Goal: Information Seeking & Learning: Learn about a topic

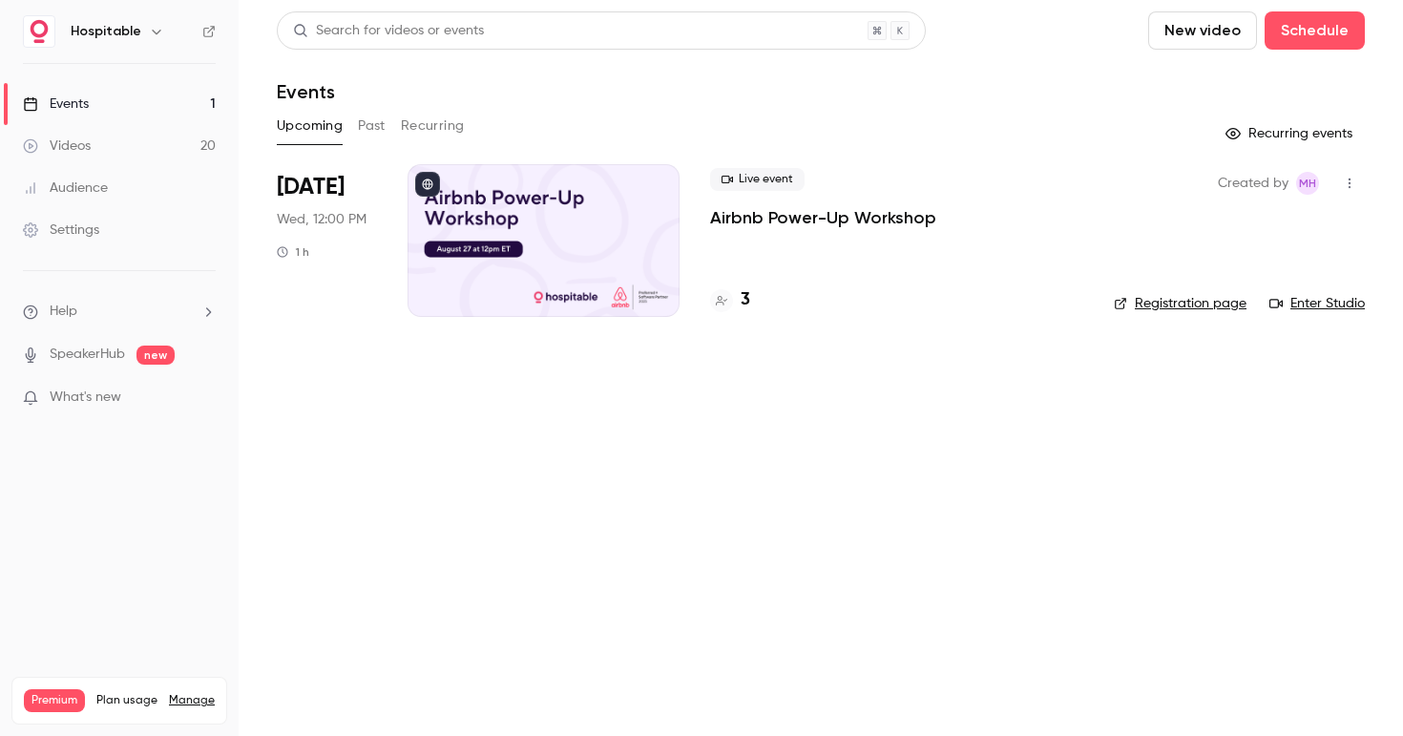
click at [375, 125] on button "Past" at bounding box center [372, 126] width 28 height 31
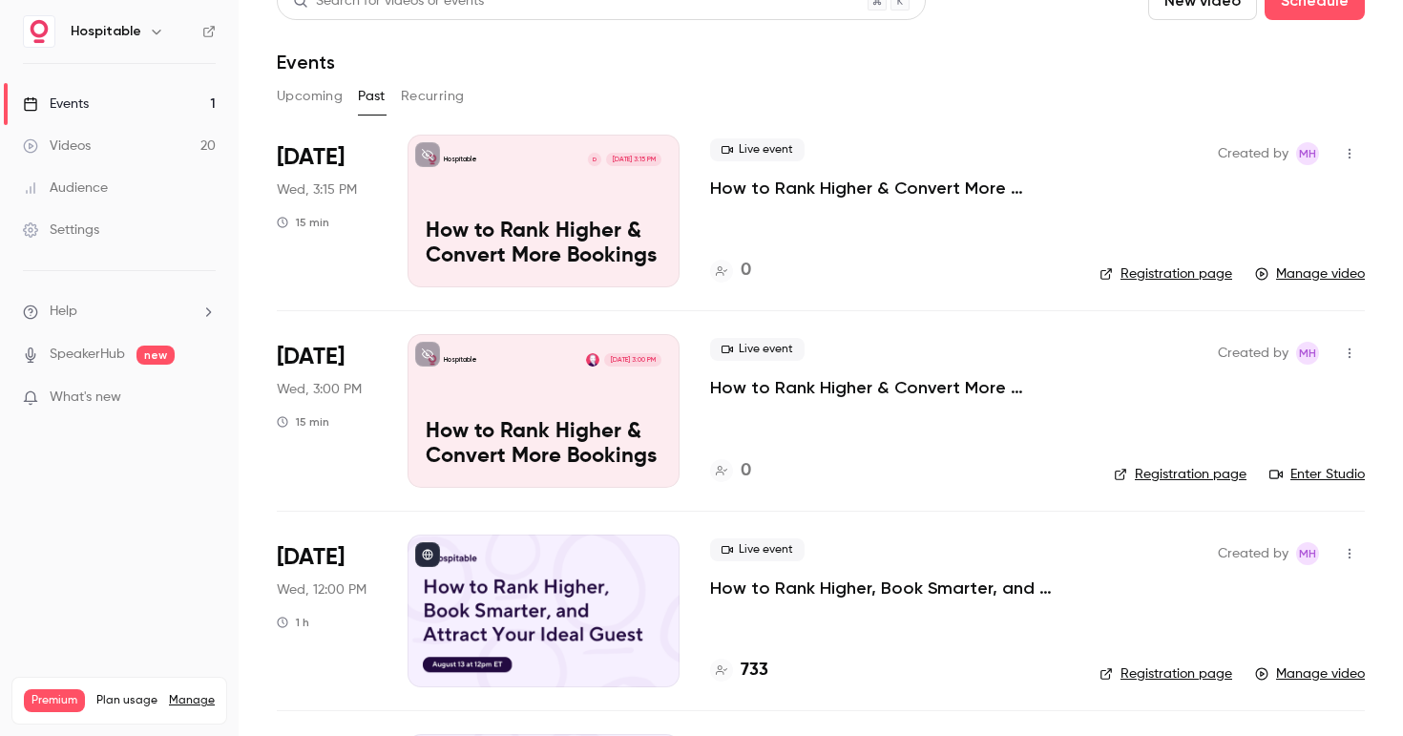
scroll to position [43, 0]
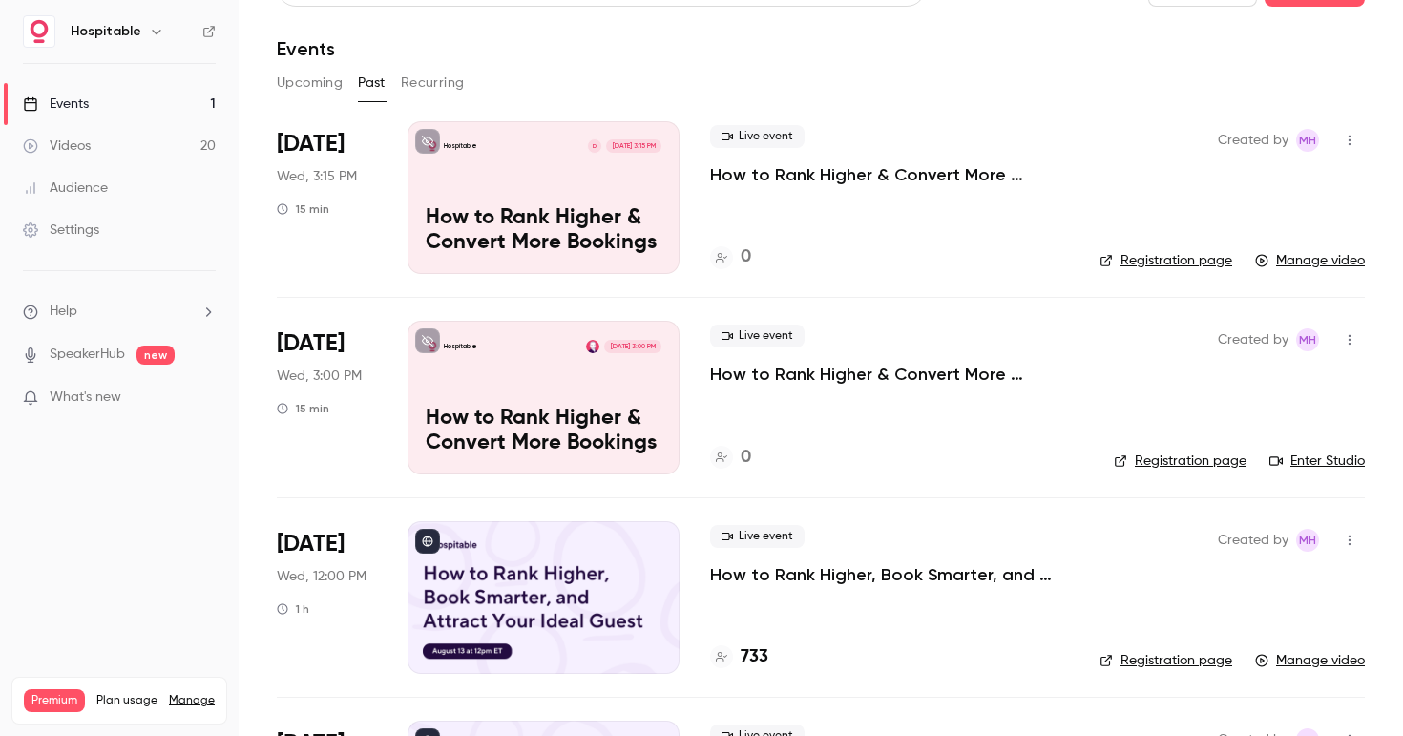
click at [832, 572] on p "How to Rank Higher, Book Smarter, and Attract Your Ideal Guest" at bounding box center [889, 574] width 359 height 23
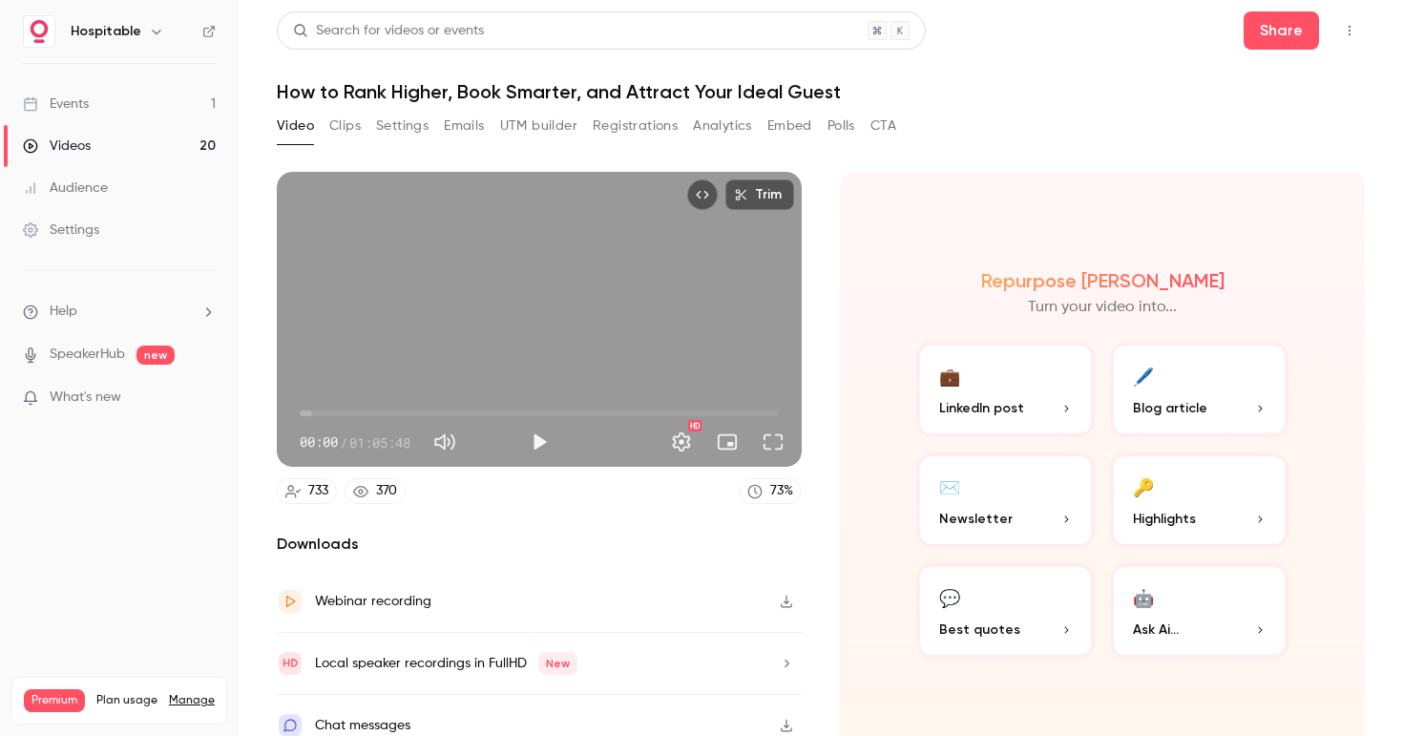
drag, startPoint x: 345, startPoint y: 132, endPoint x: 355, endPoint y: 131, distance: 10.5
click at [345, 132] on button "Clips" at bounding box center [344, 126] width 31 height 31
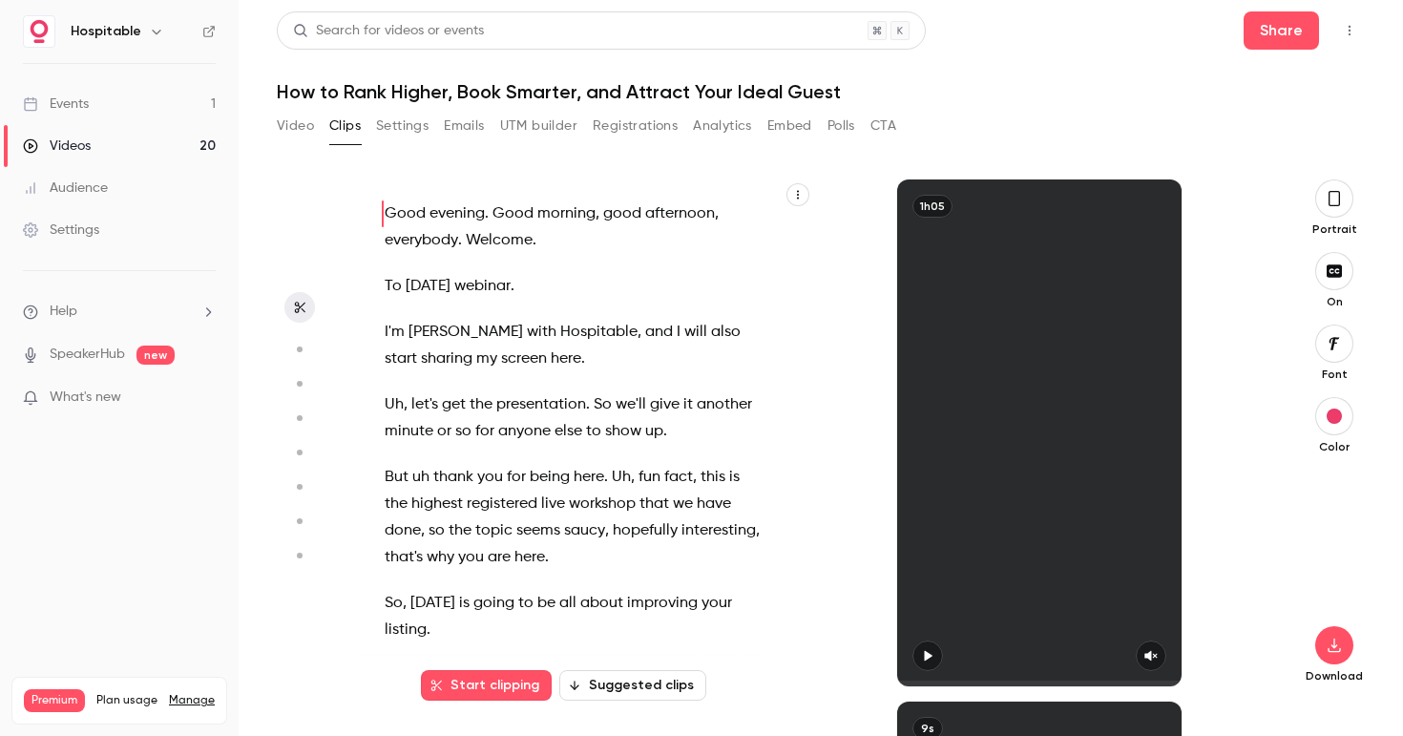
click at [796, 199] on icon "button" at bounding box center [797, 194] width 11 height 11
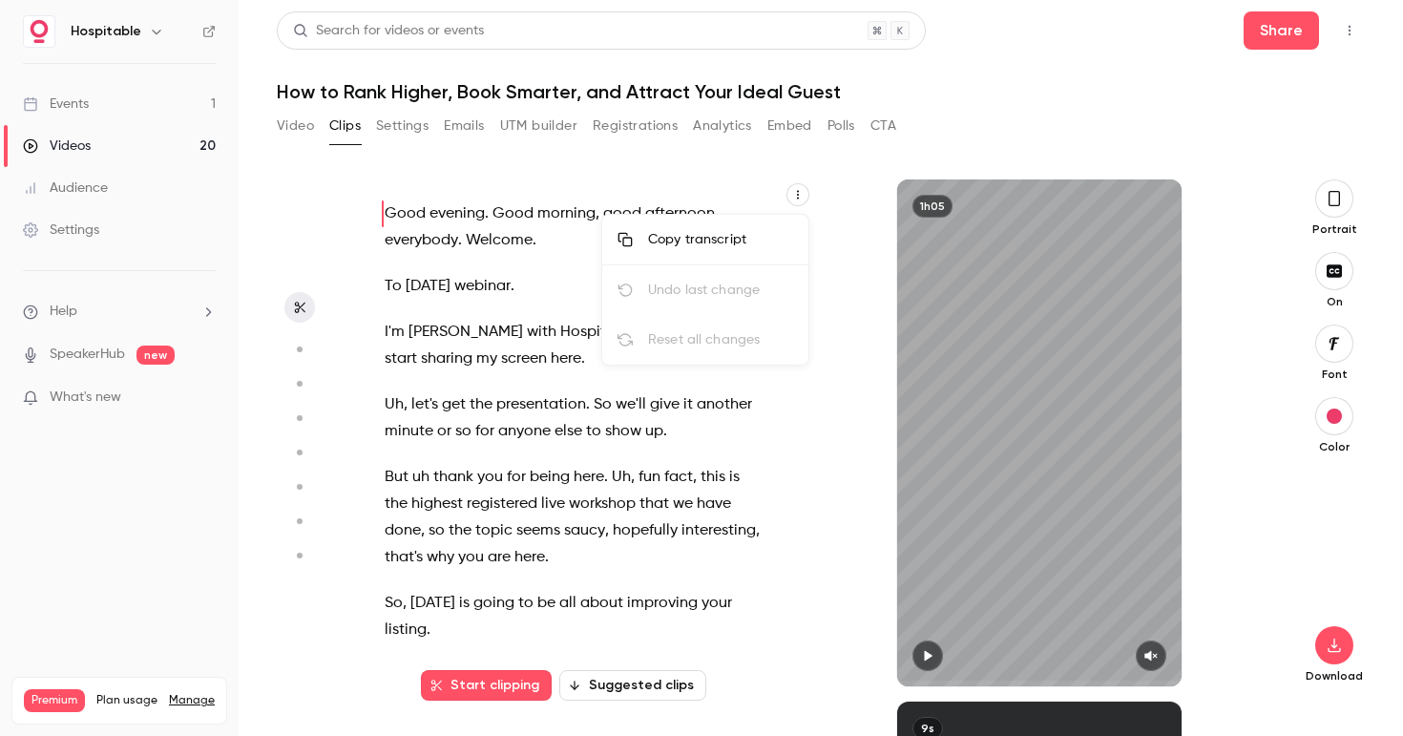
click at [682, 248] on div "Copy transcript" at bounding box center [720, 239] width 145 height 19
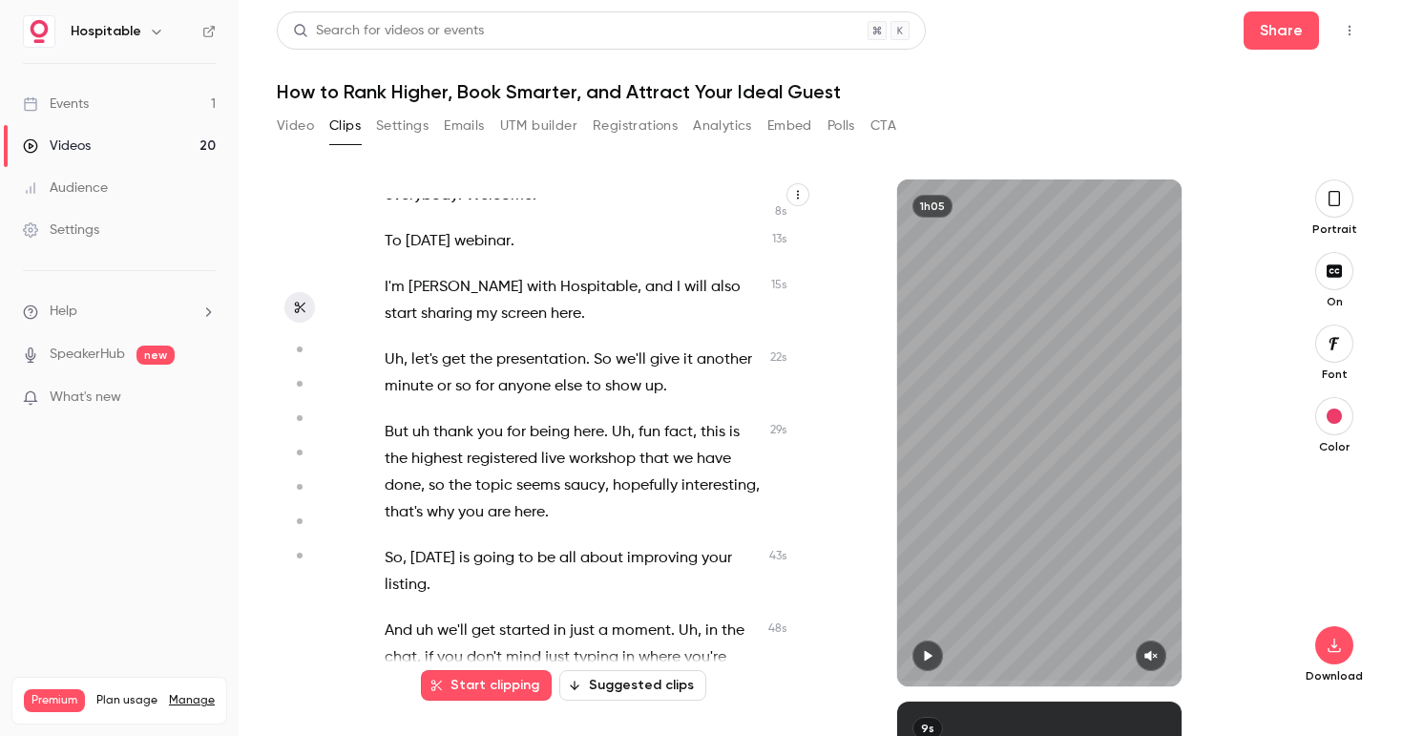
scroll to position [48, 0]
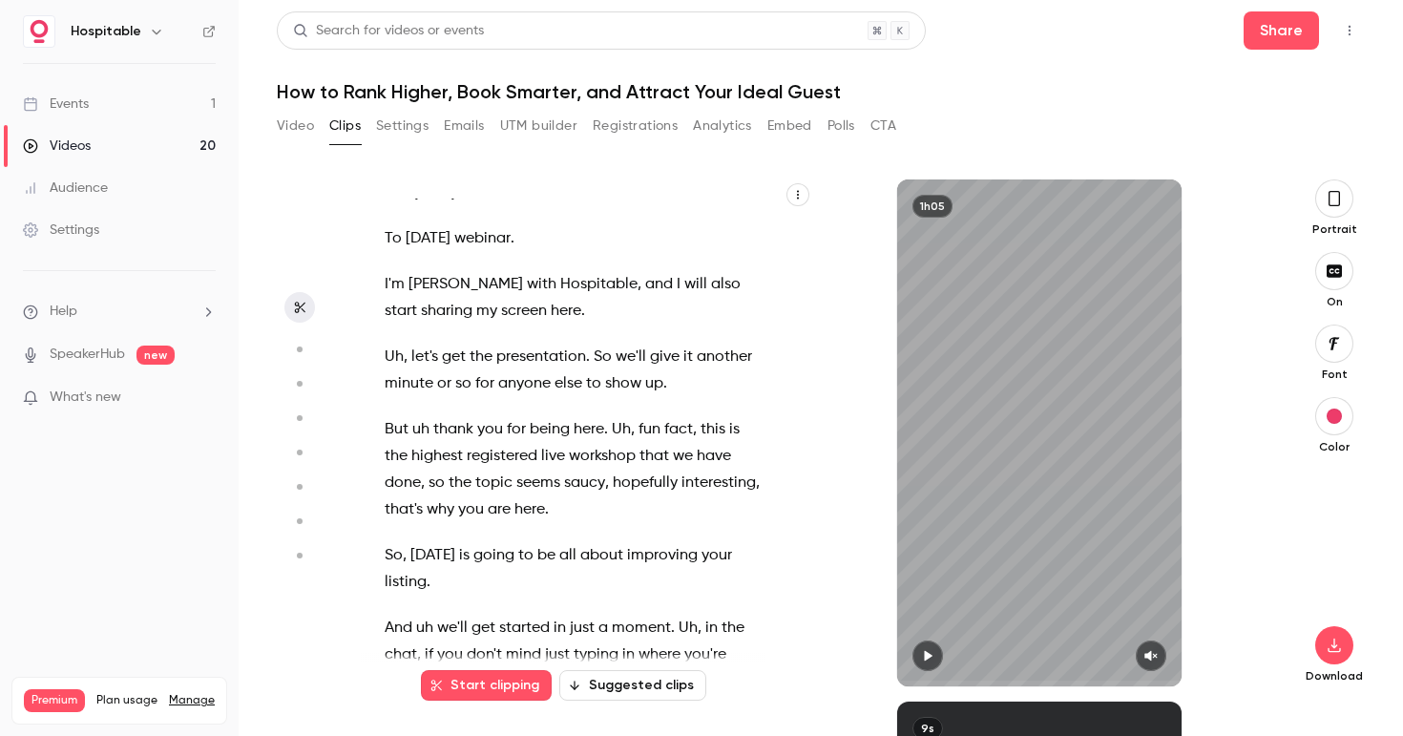
click at [794, 194] on icon "button" at bounding box center [797, 194] width 11 height 11
drag, startPoint x: 1311, startPoint y: 639, endPoint x: 1342, endPoint y: 640, distance: 31.5
click at [1317, 639] on div at bounding box center [701, 368] width 1403 height 736
click at [1340, 640] on icon "button" at bounding box center [1334, 645] width 23 height 15
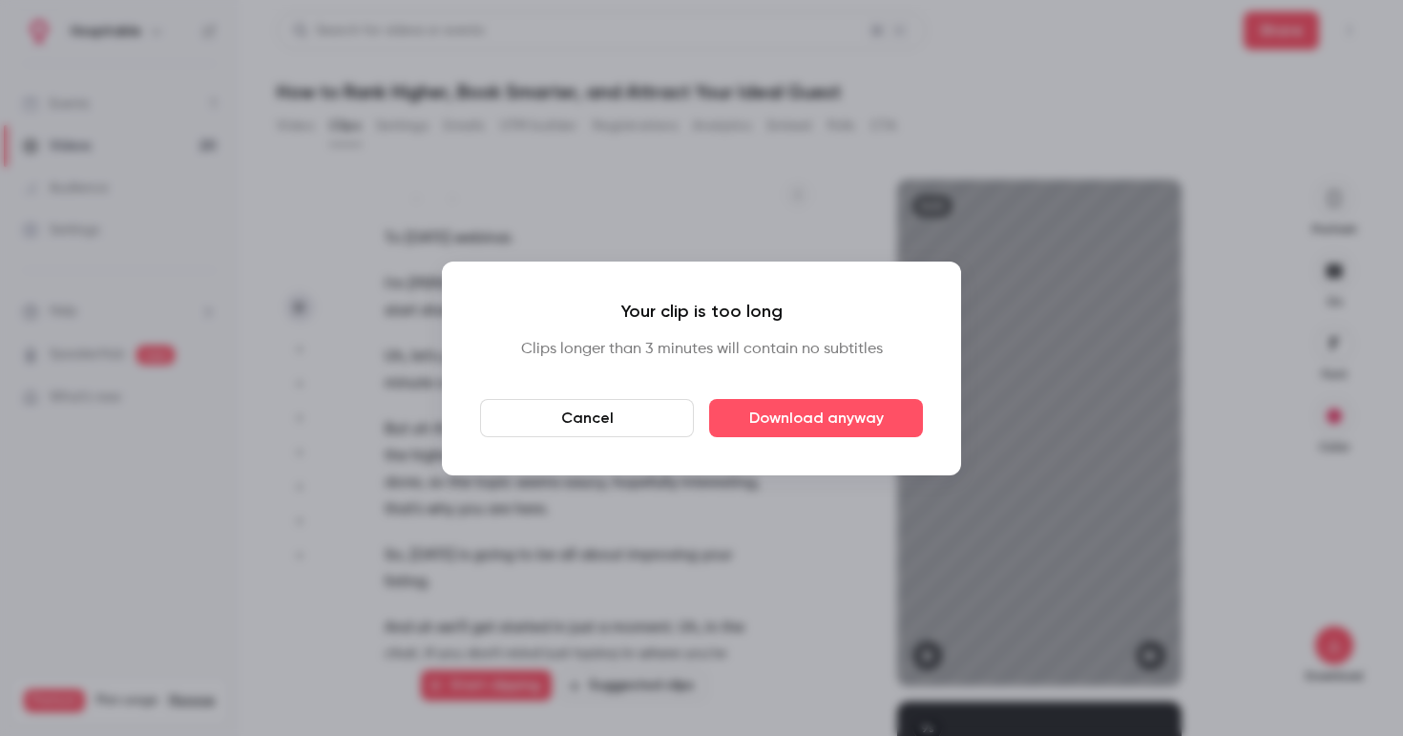
click at [661, 418] on button "Cancel" at bounding box center [587, 418] width 214 height 38
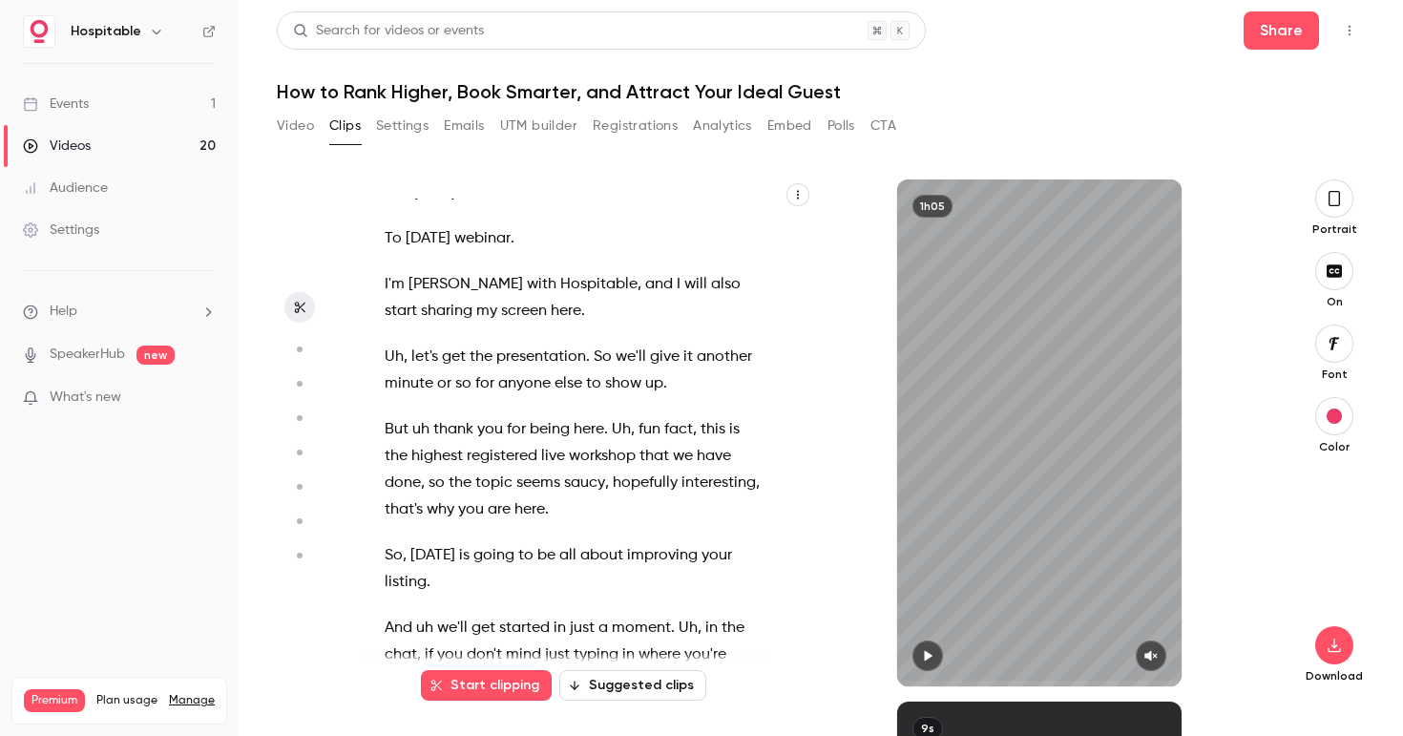
click at [298, 130] on button "Video" at bounding box center [295, 126] width 37 height 31
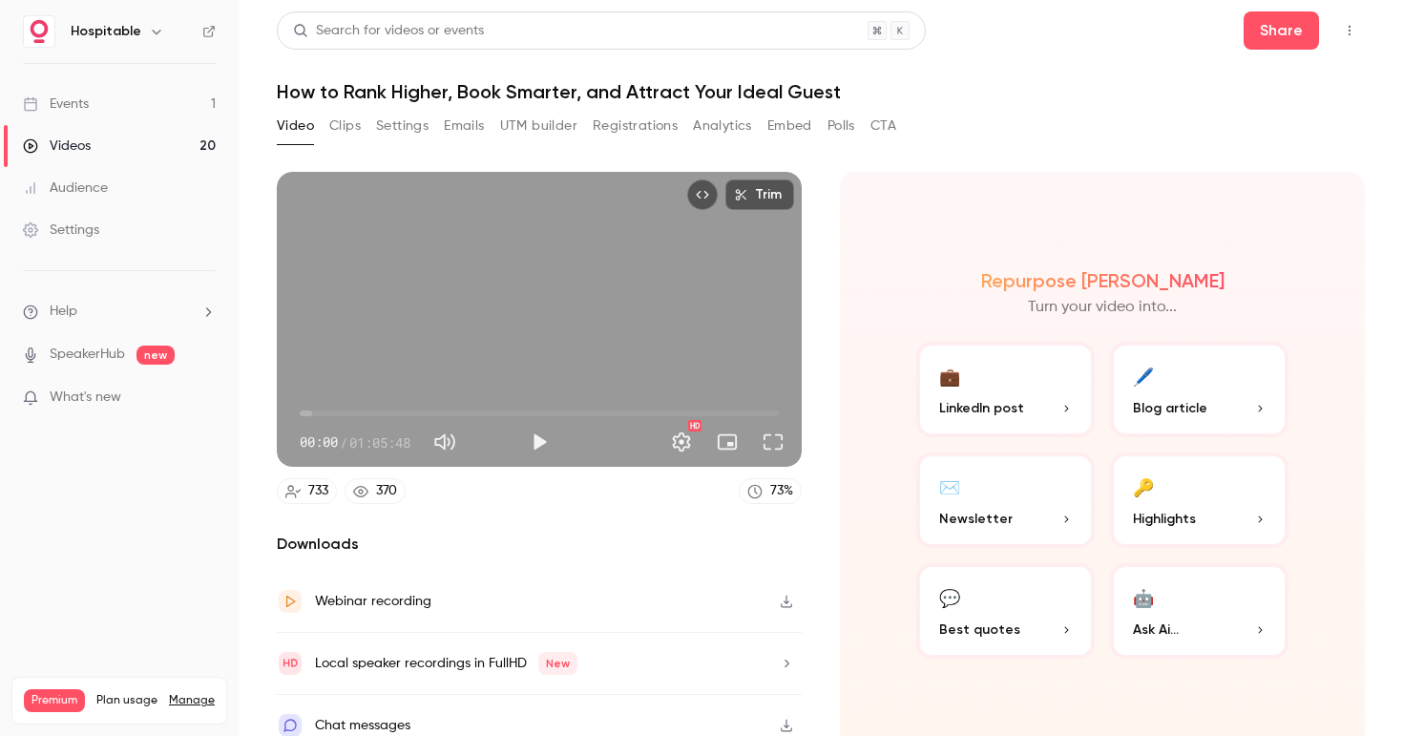
scroll to position [20, 0]
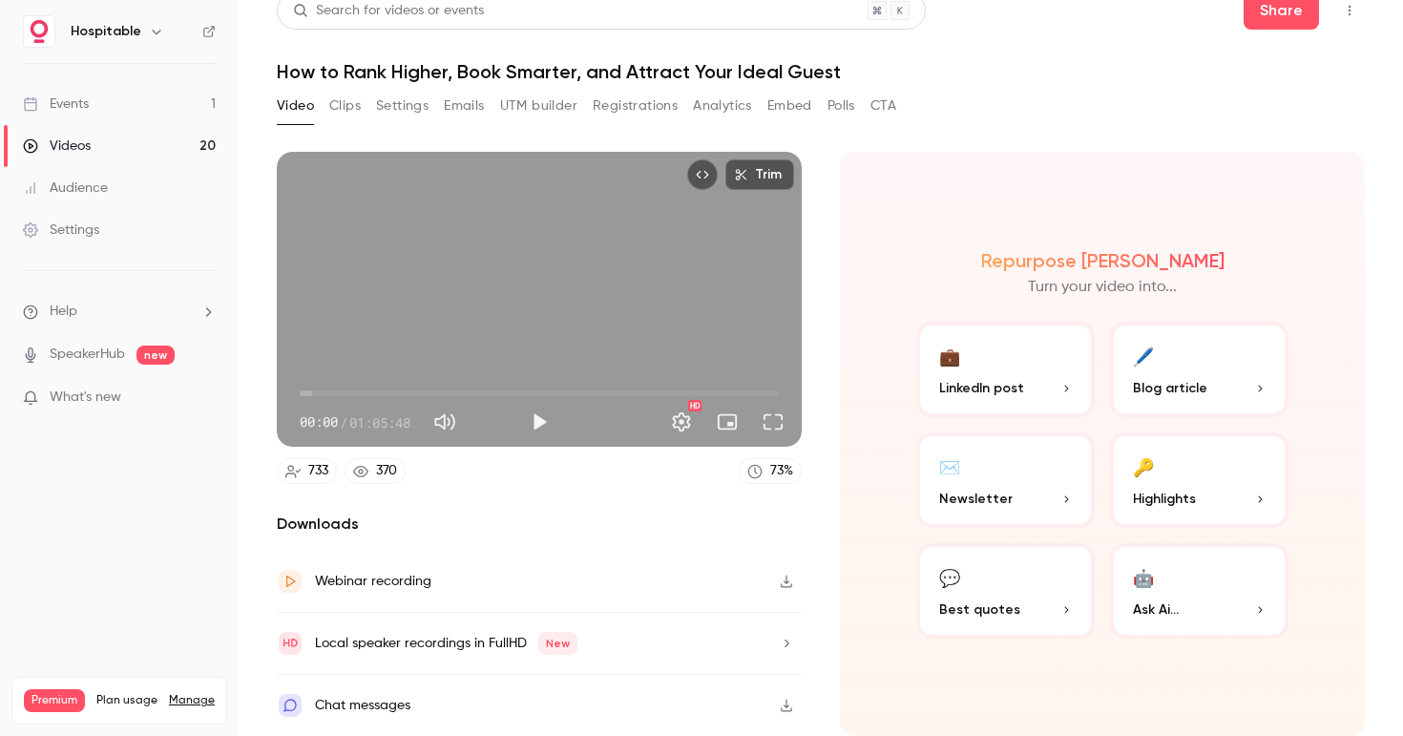
click at [349, 104] on button "Clips" at bounding box center [344, 106] width 31 height 31
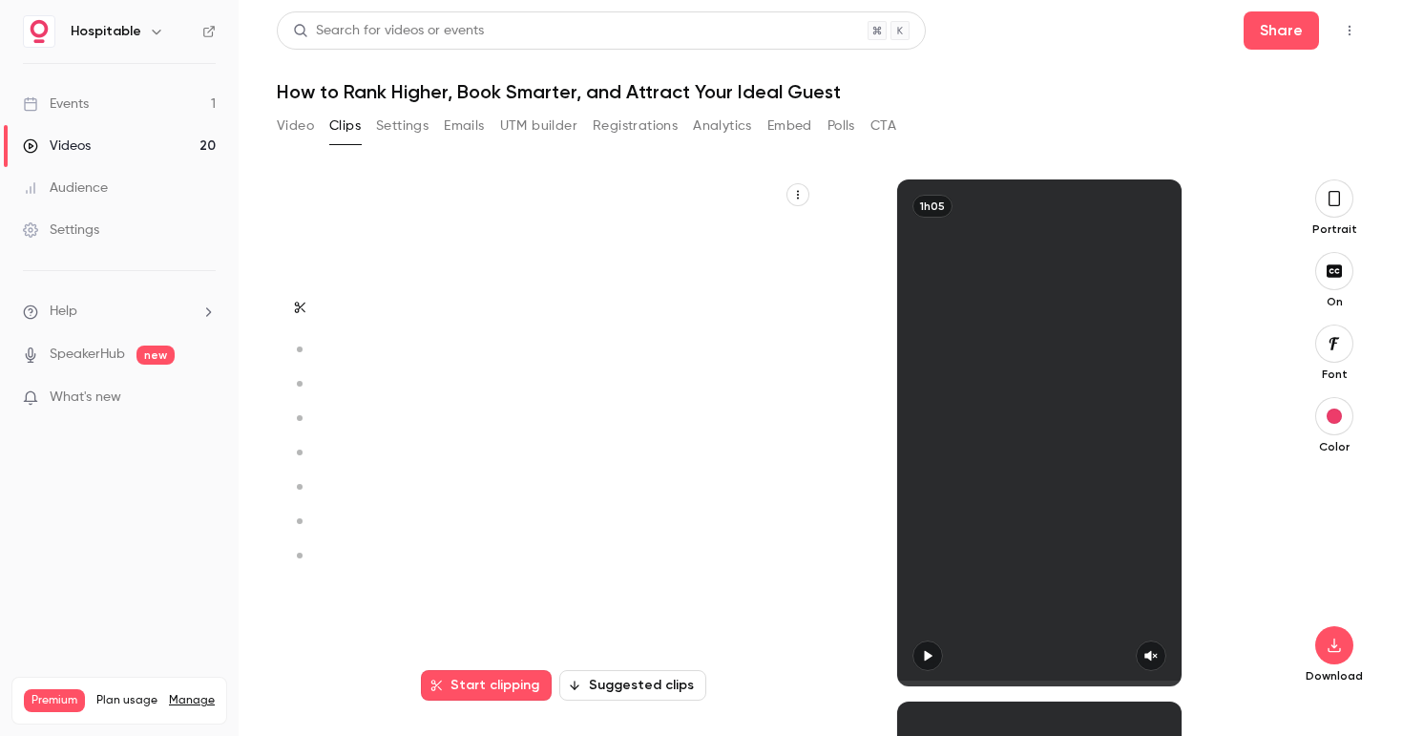
click at [409, 131] on button "Settings" at bounding box center [402, 126] width 52 height 31
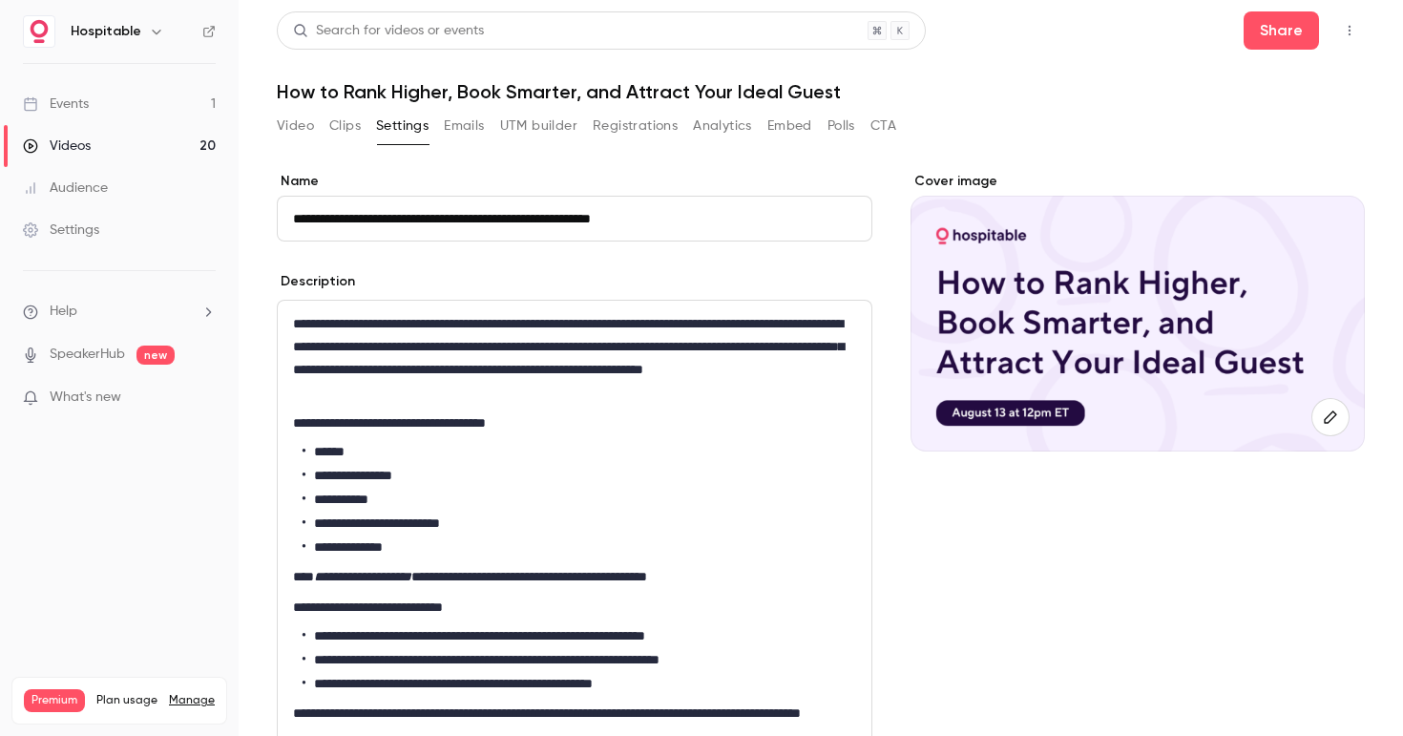
click at [476, 133] on button "Emails" at bounding box center [464, 126] width 40 height 31
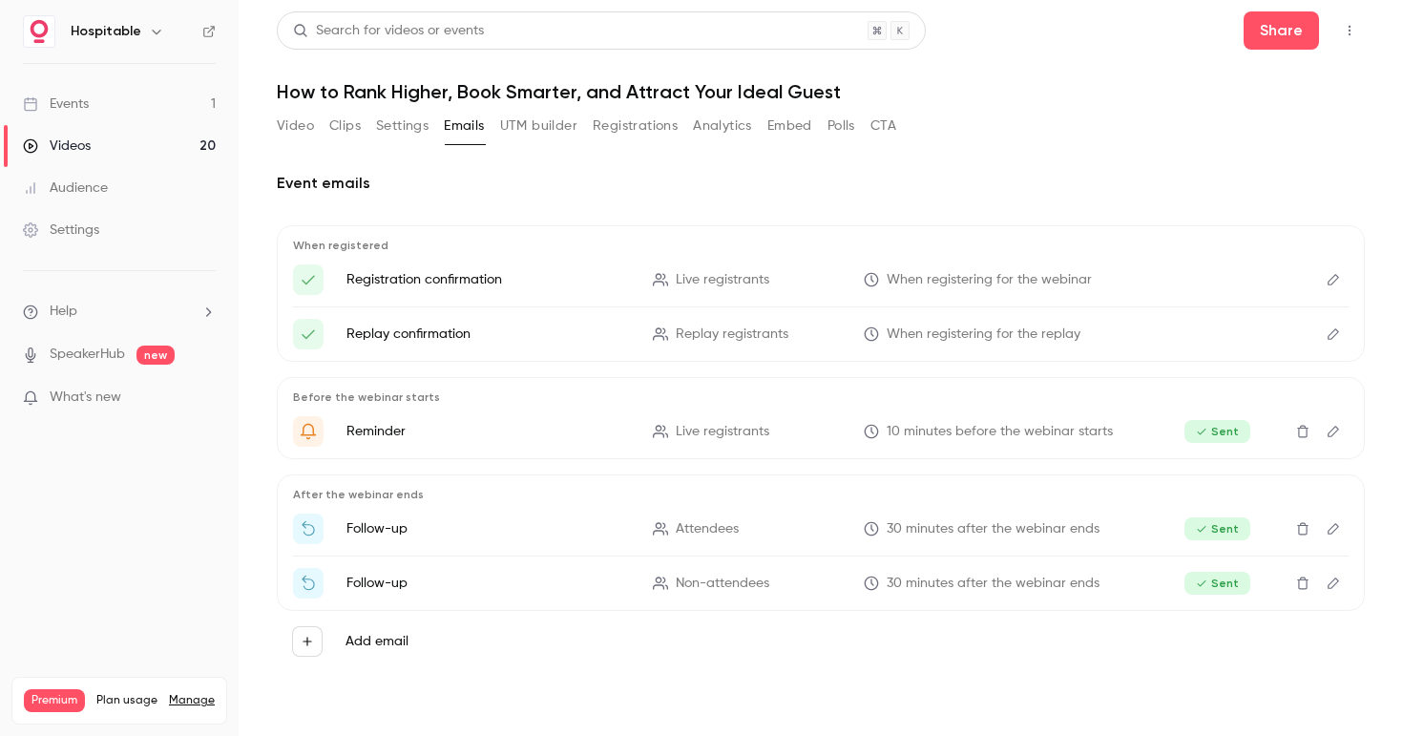
click at [535, 132] on button "UTM builder" at bounding box center [538, 126] width 77 height 31
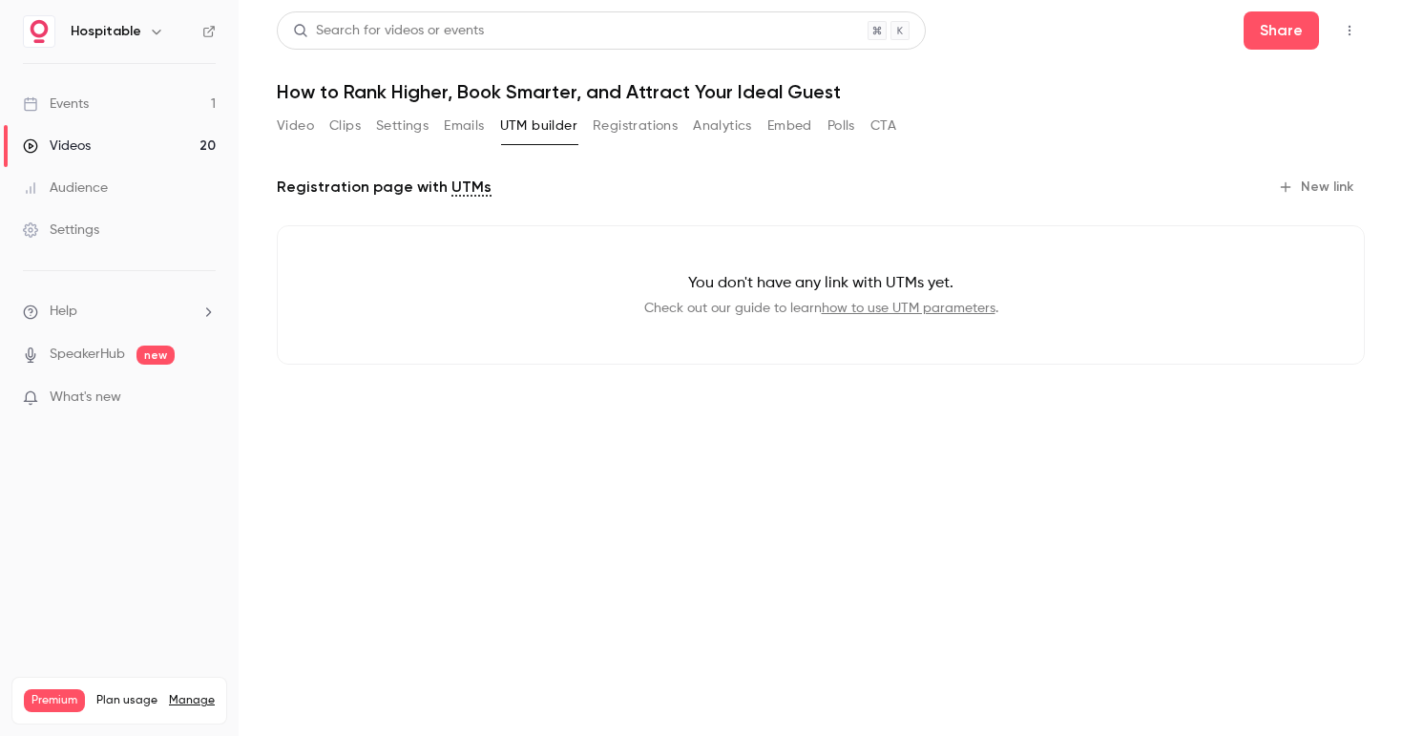
click at [621, 130] on button "Registrations" at bounding box center [635, 126] width 85 height 31
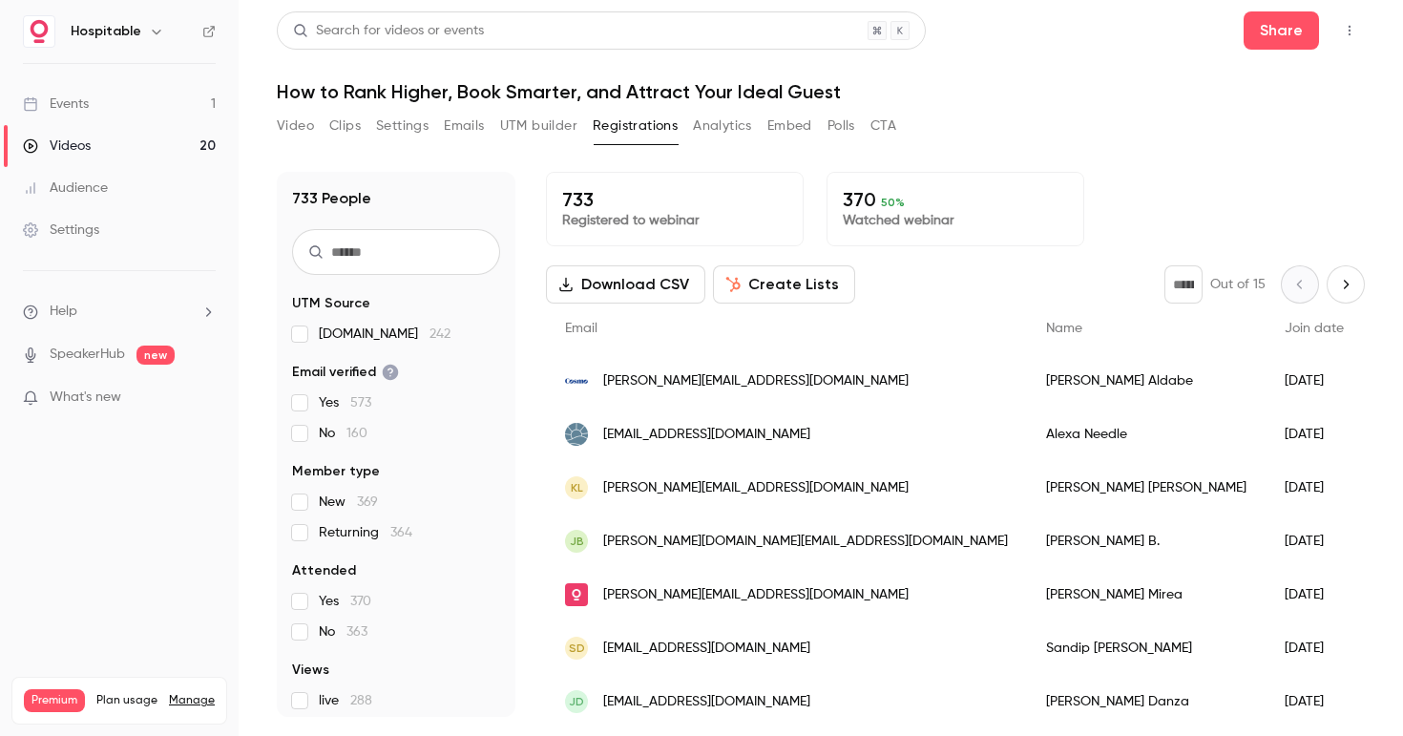
click at [700, 129] on button "Analytics" at bounding box center [722, 126] width 59 height 31
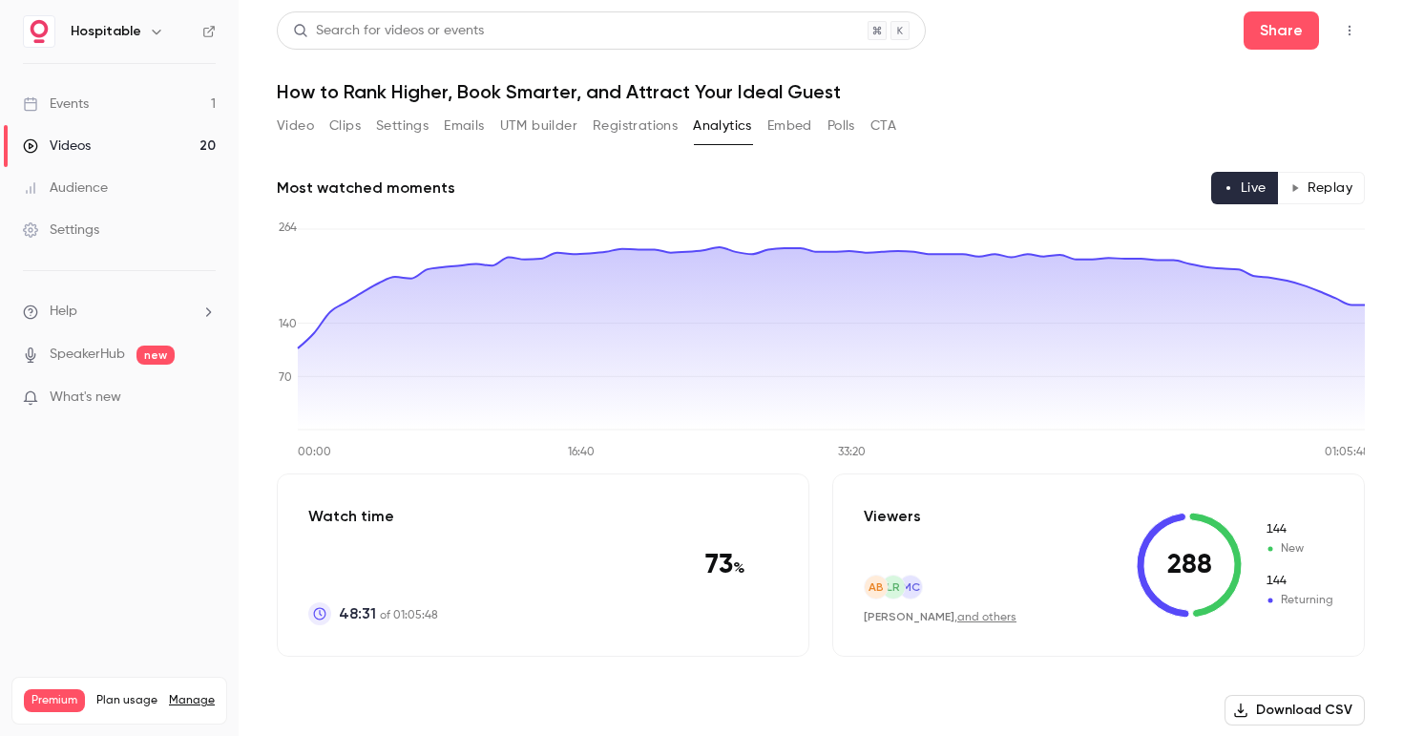
click at [796, 128] on button "Embed" at bounding box center [789, 126] width 45 height 31
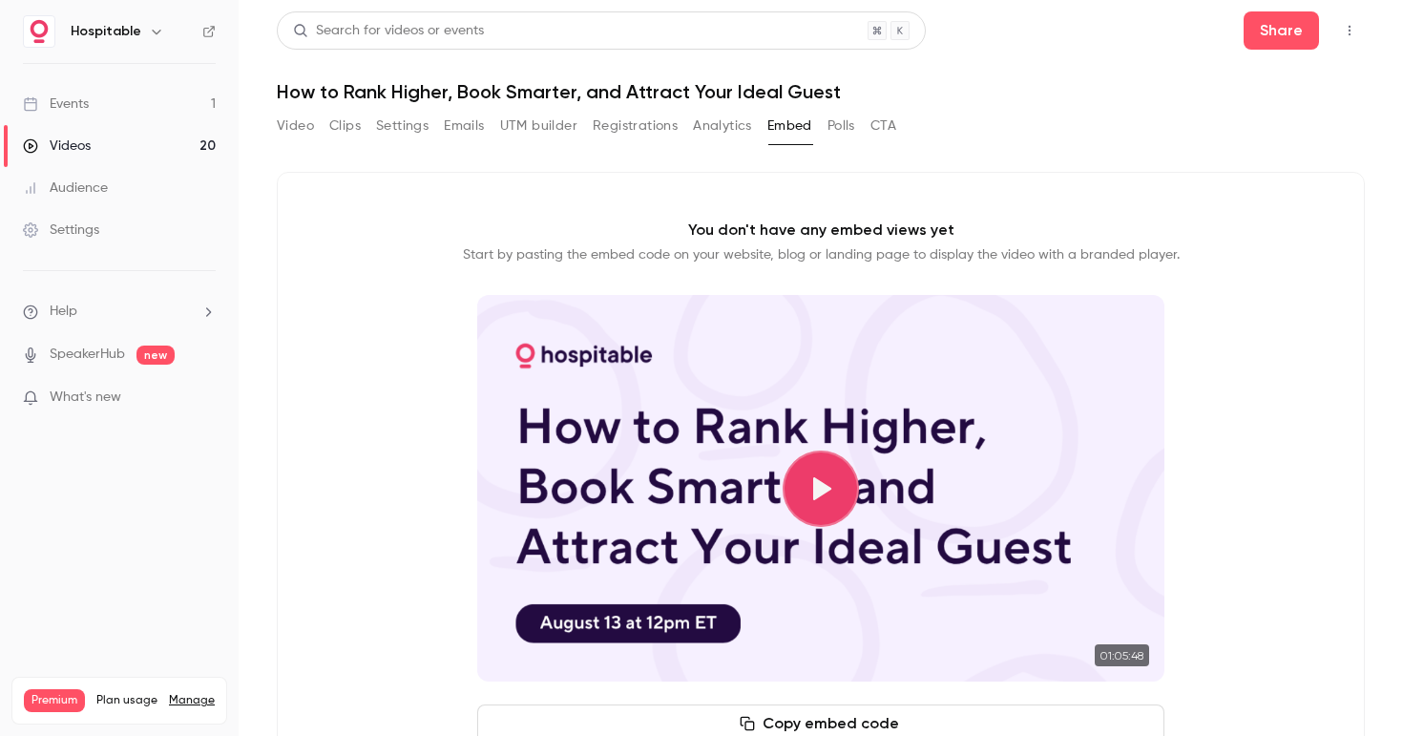
drag, startPoint x: 298, startPoint y: 126, endPoint x: 310, endPoint y: 136, distance: 15.7
click at [298, 126] on button "Video" at bounding box center [295, 126] width 37 height 31
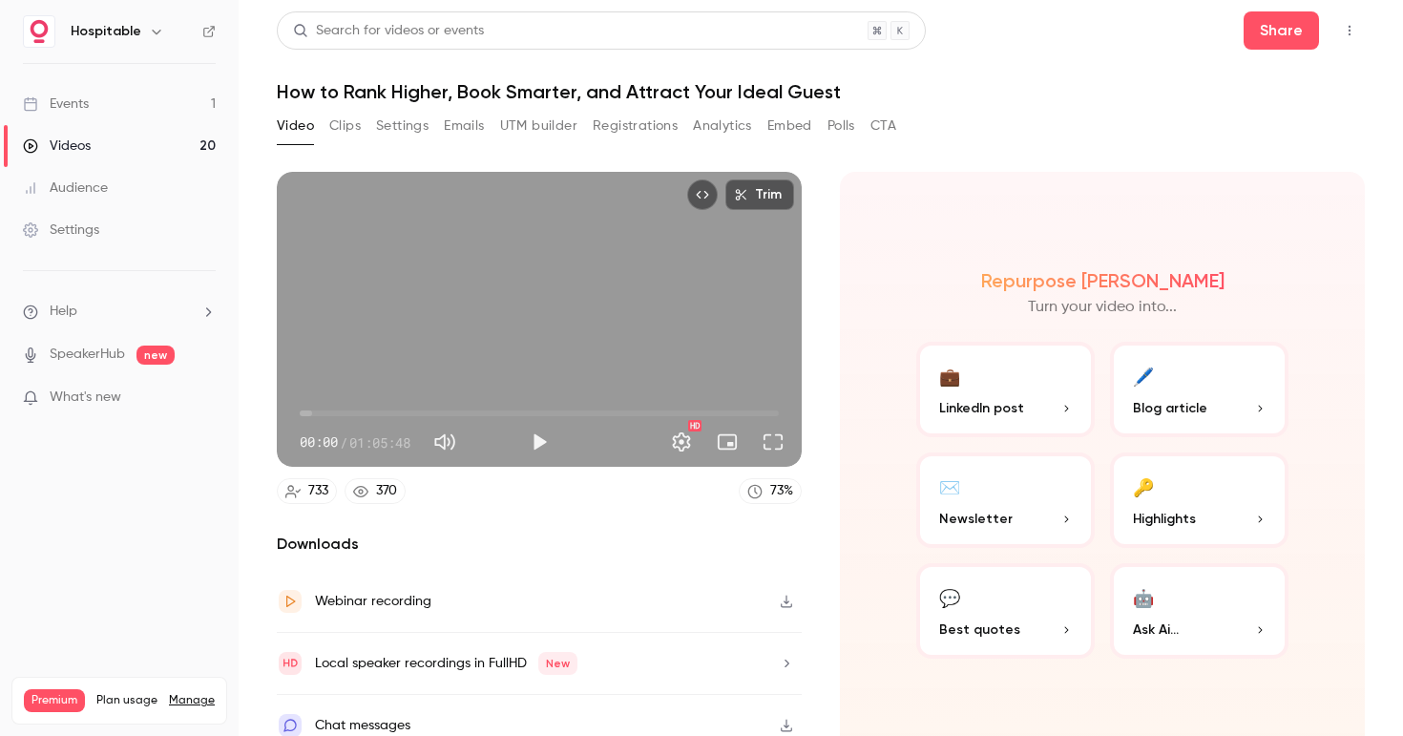
click at [474, 94] on h1 "How to Rank Higher, Book Smarter, and Attract Your Ideal Guest" at bounding box center [821, 91] width 1088 height 23
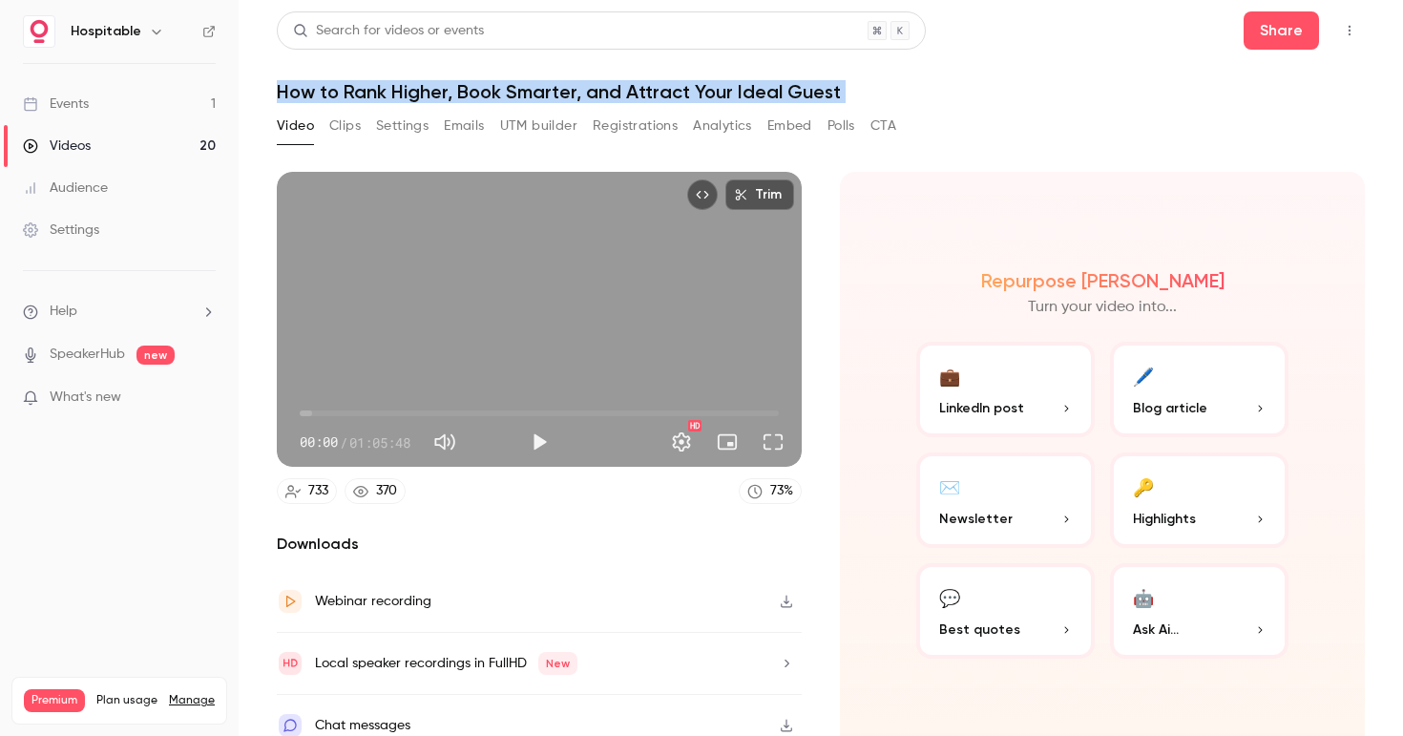
click at [474, 94] on h1 "How to Rank Higher, Book Smarter, and Attract Your Ideal Guest" at bounding box center [821, 91] width 1088 height 23
copy div "How to Rank Higher, Book Smarter, and Attract Your Ideal Guest Video Clips Sett…"
